Goal: Check status: Check status

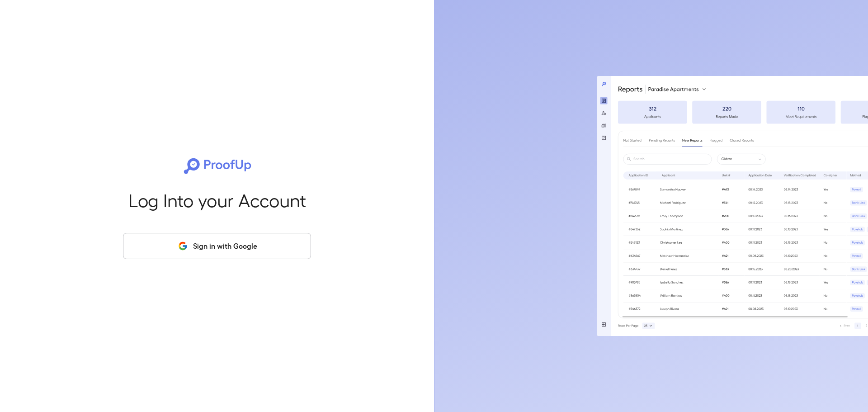
click at [264, 246] on button "Sign in with Google" at bounding box center [217, 246] width 188 height 26
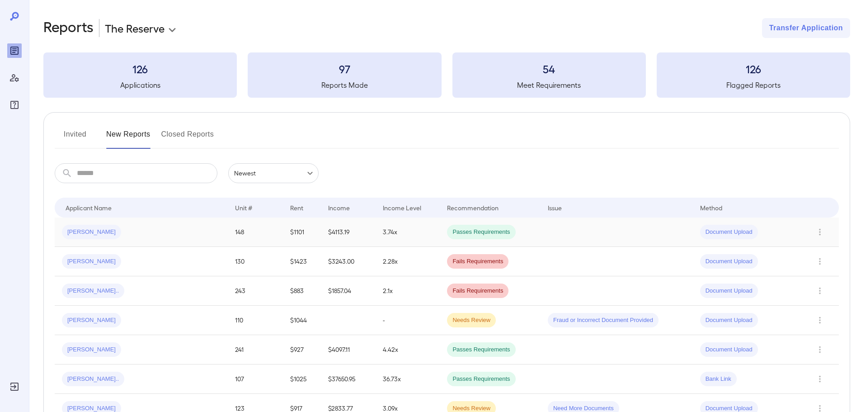
click at [140, 225] on div "JOSEPH M..." at bounding box center [141, 232] width 159 height 14
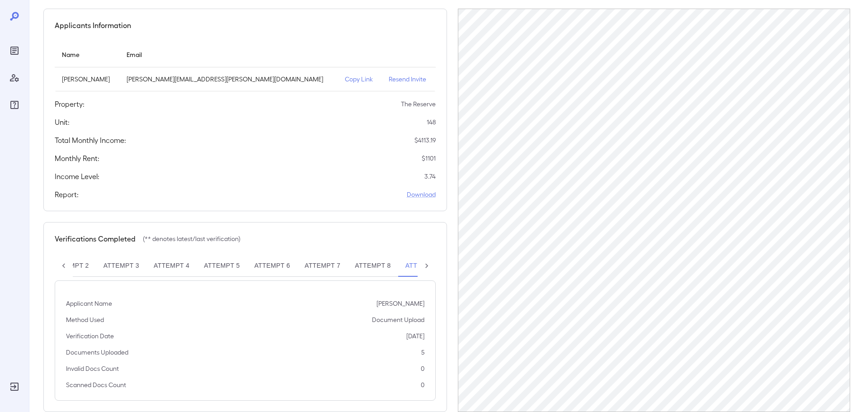
scroll to position [91, 0]
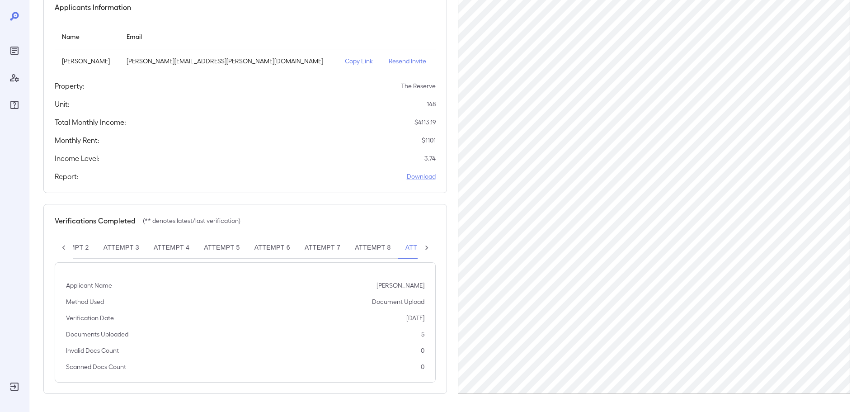
click at [428, 248] on icon at bounding box center [426, 247] width 9 height 9
click at [428, 248] on div "Attempt 1 Attempt 2 Attempt 3 Attempt 4 Attempt 5 Attempt 6 Attempt 7 Attempt 8…" at bounding box center [245, 248] width 381 height 22
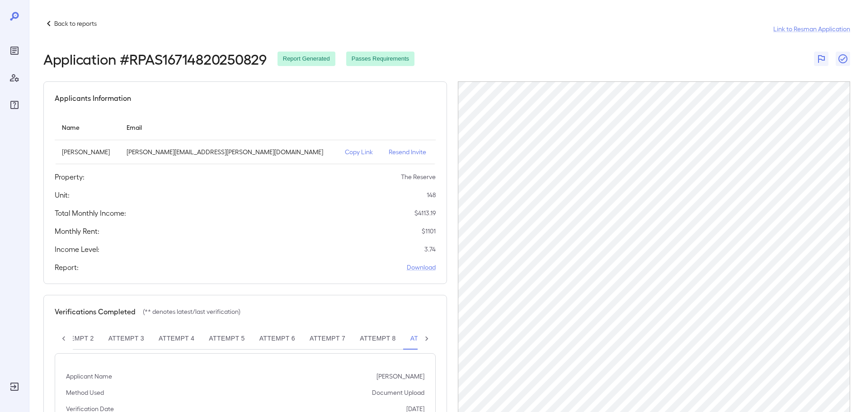
scroll to position [0, 77]
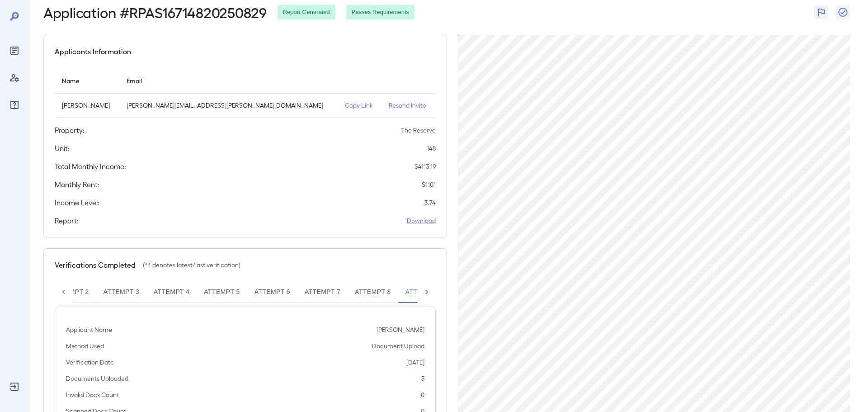
scroll to position [91, 0]
